Goal: Communication & Community: Participate in discussion

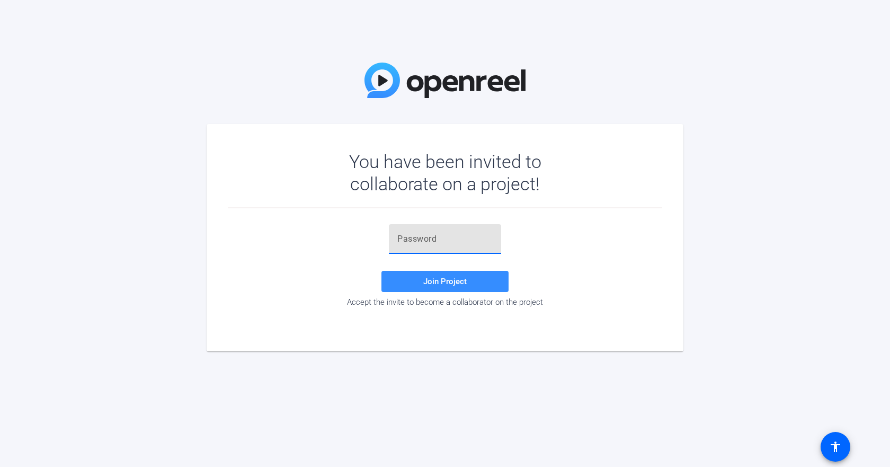
click at [444, 234] on input "text" at bounding box center [444, 239] width 95 height 13
paste input "Tj}$iB"
type input "Tj}$iB"
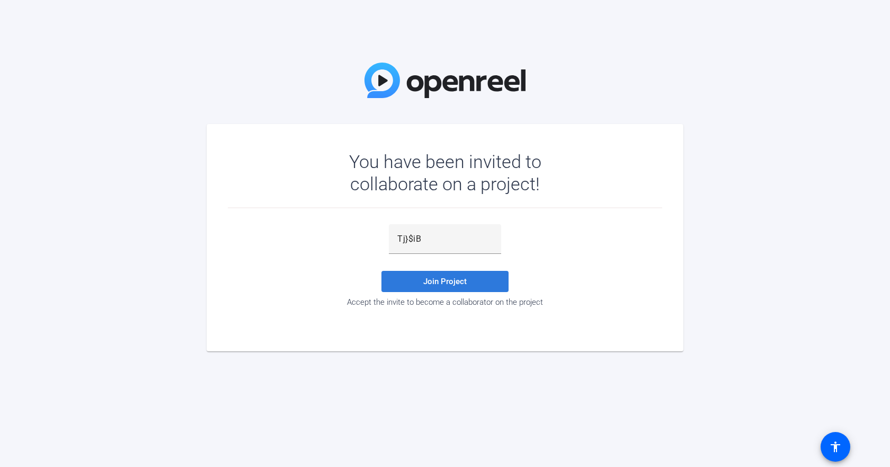
click at [446, 281] on span "Join Project" at bounding box center [444, 282] width 43 height 10
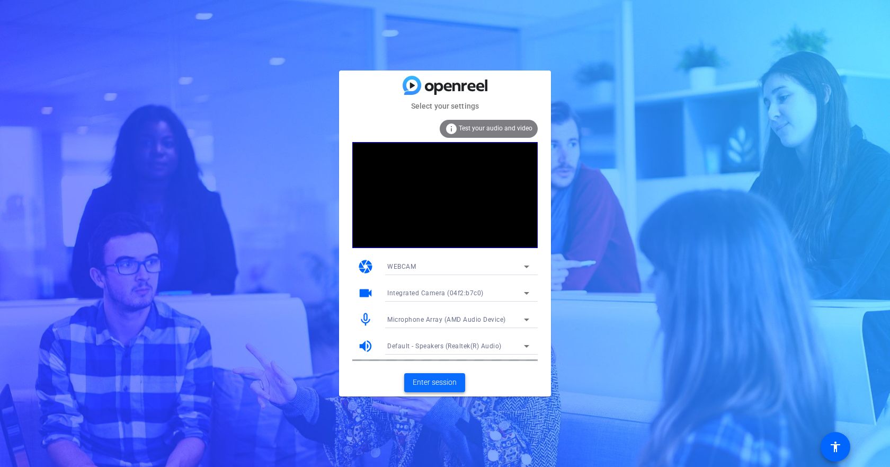
click at [433, 384] on span "Enter session" at bounding box center [435, 382] width 44 height 11
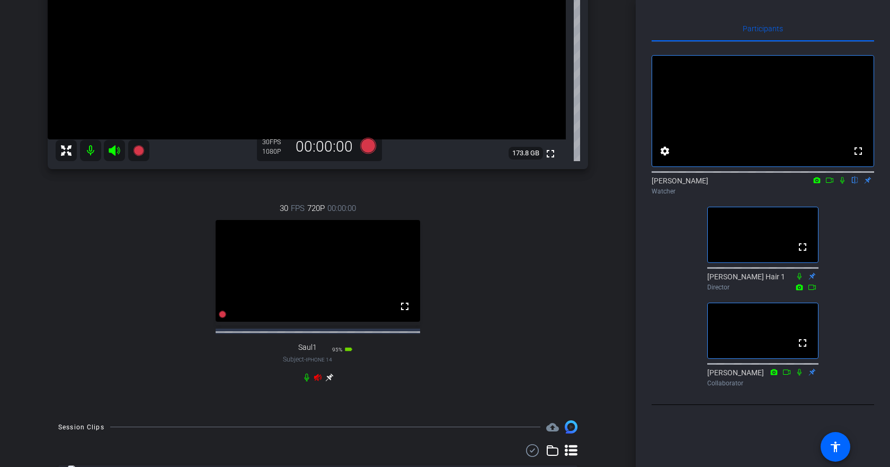
scroll to position [229, 0]
click at [842, 184] on icon at bounding box center [842, 179] width 8 height 7
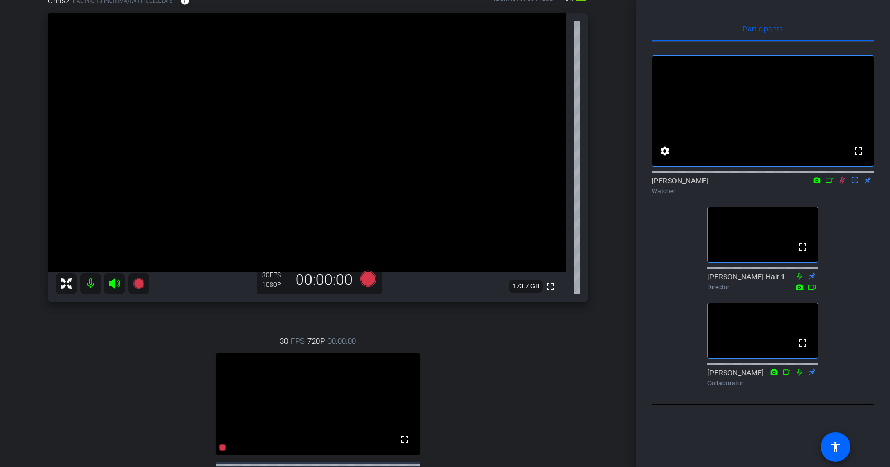
scroll to position [123, 0]
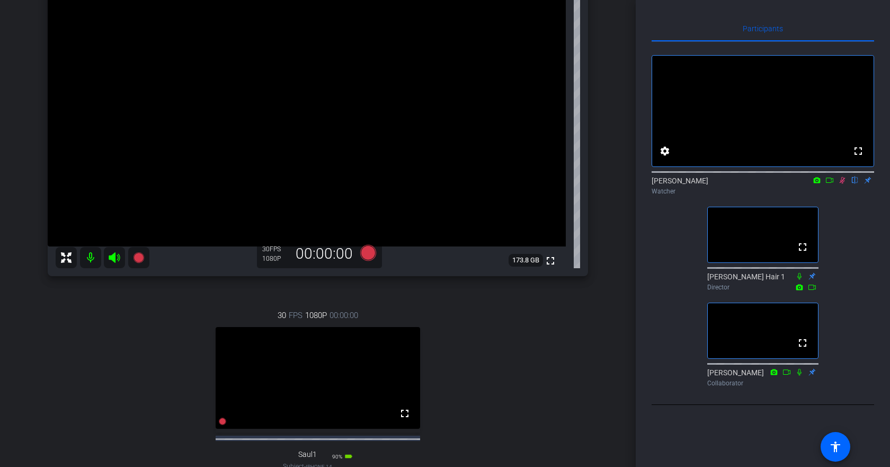
click at [831, 183] on icon at bounding box center [829, 180] width 7 height 5
click at [854, 184] on icon at bounding box center [856, 180] width 6 height 7
click at [854, 184] on icon at bounding box center [855, 179] width 8 height 7
click at [856, 184] on icon at bounding box center [856, 180] width 6 height 7
click at [838, 185] on mat-icon at bounding box center [842, 180] width 13 height 10
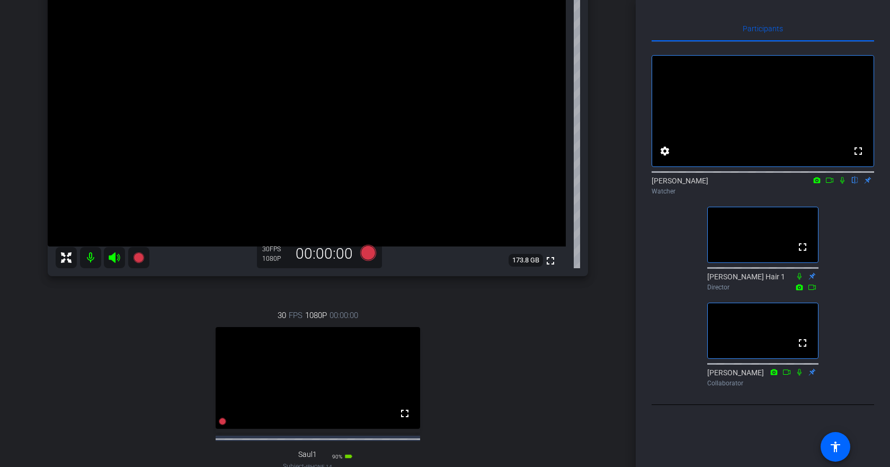
click at [818, 184] on icon at bounding box center [817, 179] width 8 height 7
click at [844, 194] on div at bounding box center [445, 233] width 890 height 467
click at [844, 184] on icon at bounding box center [842, 179] width 8 height 7
click at [816, 184] on icon at bounding box center [817, 179] width 8 height 7
click at [817, 193] on div at bounding box center [445, 233] width 890 height 467
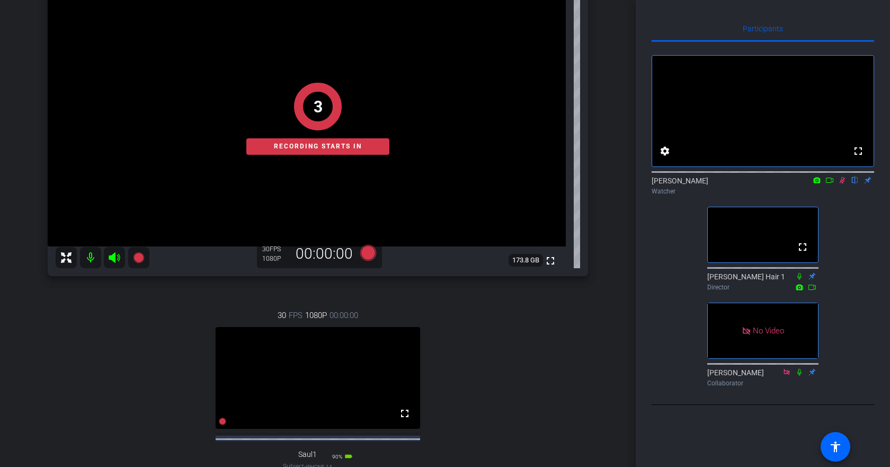
click at [827, 184] on icon at bounding box center [830, 179] width 8 height 7
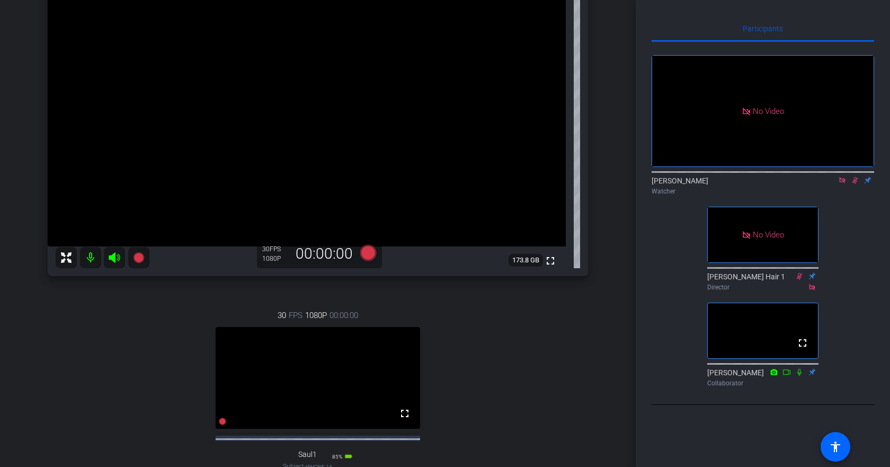
click at [853, 184] on icon at bounding box center [855, 179] width 8 height 7
click at [855, 184] on icon at bounding box center [855, 180] width 4 height 7
click at [855, 184] on icon at bounding box center [855, 179] width 8 height 7
click at [842, 184] on icon at bounding box center [842, 179] width 8 height 7
click at [833, 184] on icon at bounding box center [830, 179] width 8 height 7
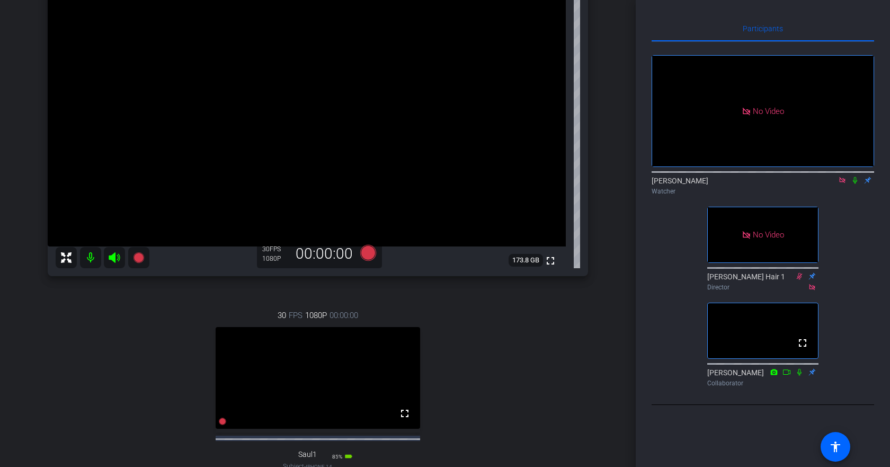
click at [855, 184] on icon at bounding box center [855, 179] width 8 height 7
click at [857, 184] on icon at bounding box center [855, 179] width 8 height 7
click at [856, 184] on icon at bounding box center [855, 179] width 8 height 7
click at [857, 184] on icon at bounding box center [855, 179] width 8 height 7
click at [856, 184] on icon at bounding box center [855, 179] width 8 height 7
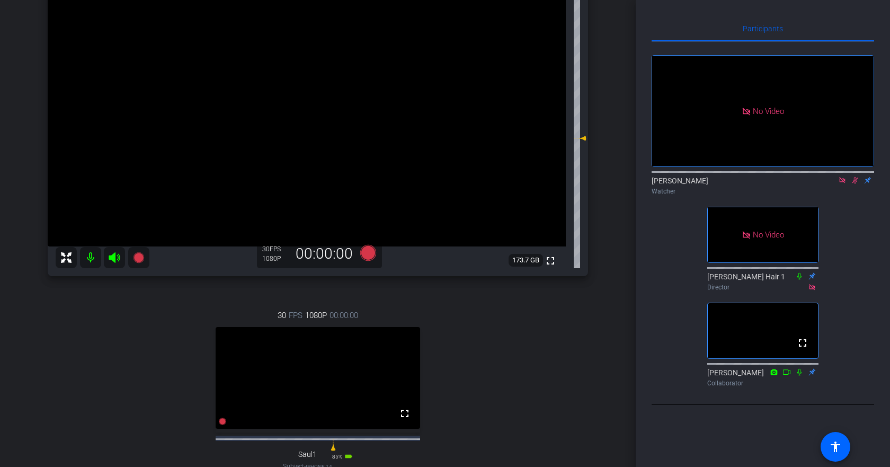
click at [854, 184] on icon at bounding box center [855, 179] width 8 height 7
click at [854, 184] on icon at bounding box center [855, 180] width 4 height 7
click at [855, 184] on icon at bounding box center [856, 180] width 6 height 7
click at [853, 184] on icon at bounding box center [855, 179] width 8 height 7
click at [841, 184] on icon at bounding box center [842, 179] width 8 height 7
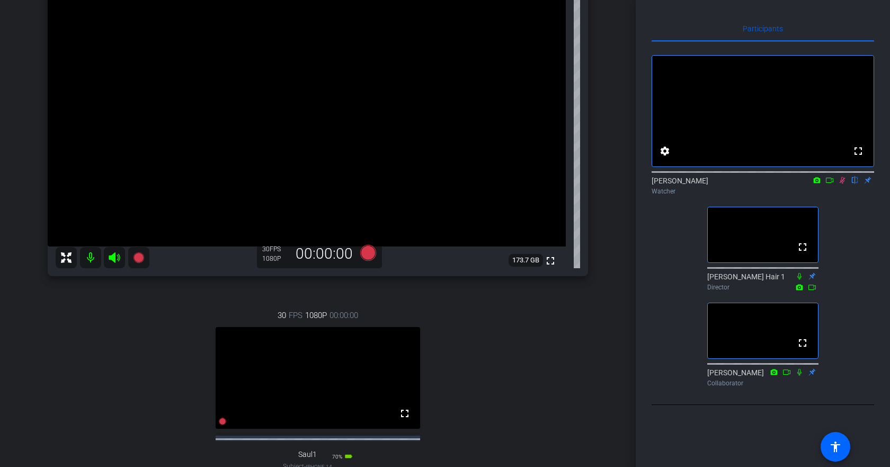
click at [843, 184] on icon at bounding box center [842, 179] width 8 height 7
click at [830, 184] on icon at bounding box center [830, 179] width 8 height 7
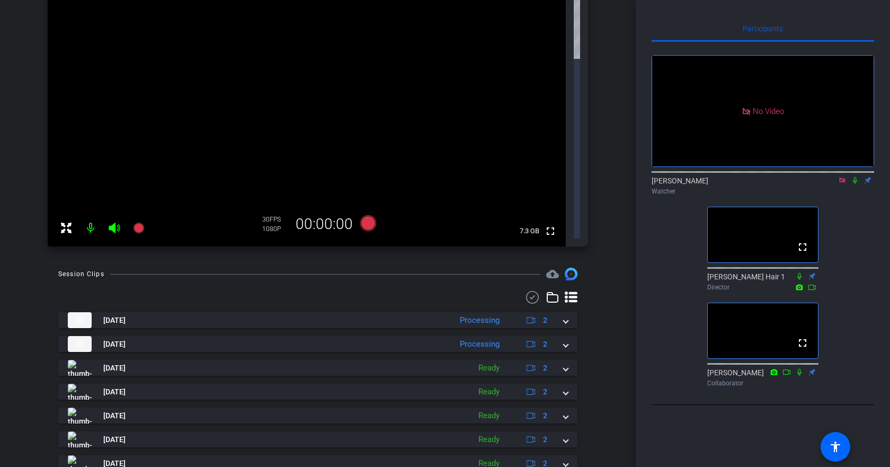
scroll to position [0, 0]
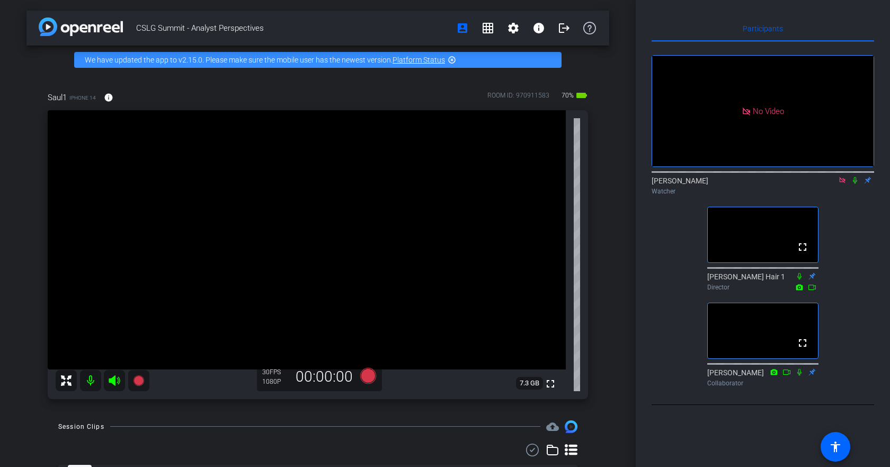
click at [840, 183] on icon at bounding box center [842, 180] width 6 height 6
